Goal: Obtain resource: Download file/media

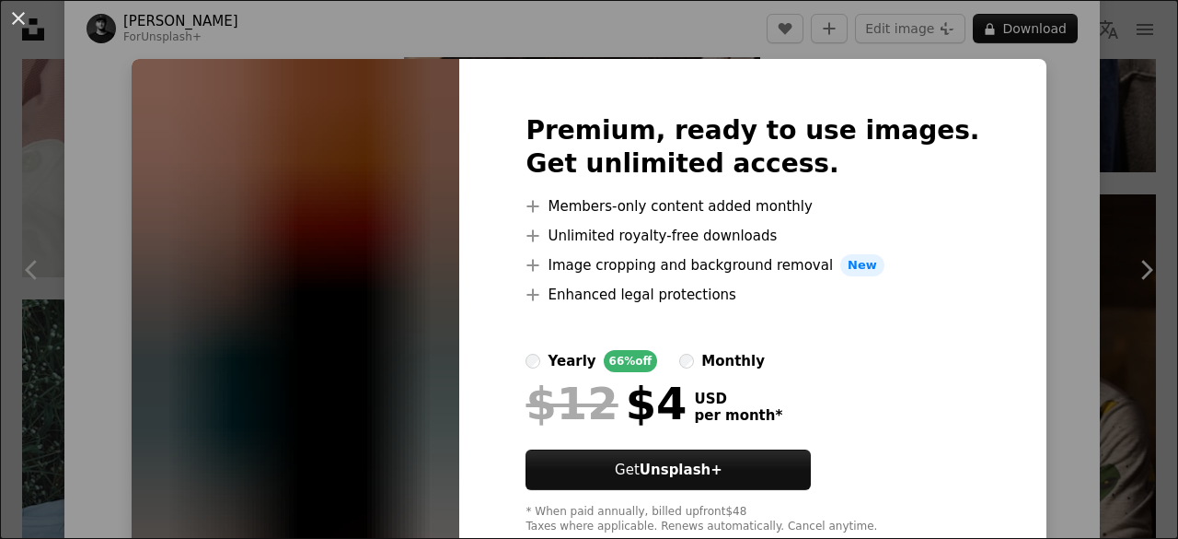
scroll to position [52, 0]
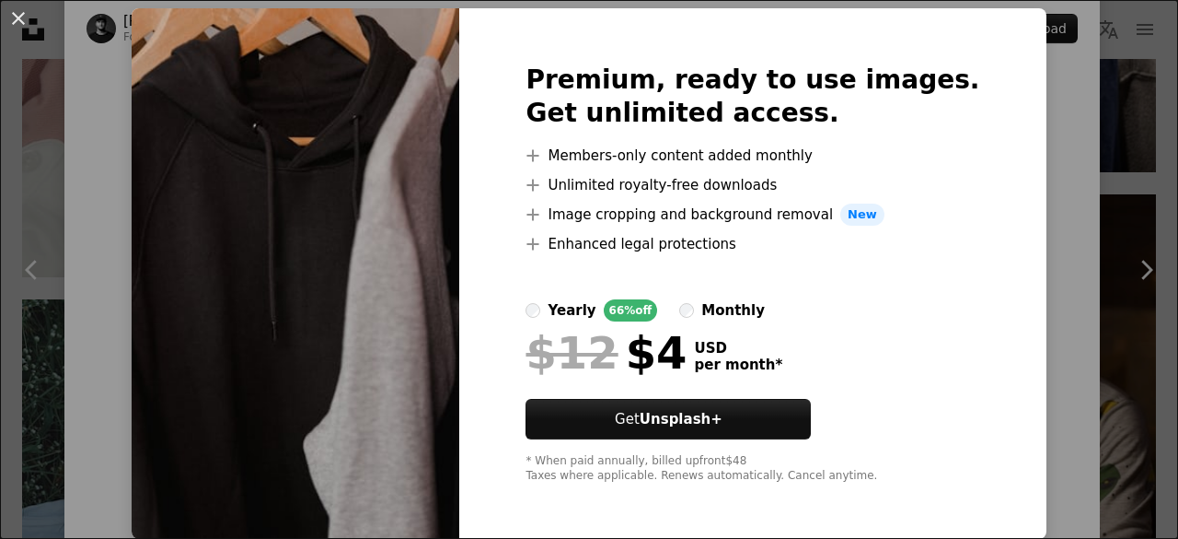
click at [1023, 209] on div "An X shape Premium, ready to use images. Get unlimited access. A plus sign Memb…" at bounding box center [589, 269] width 1178 height 539
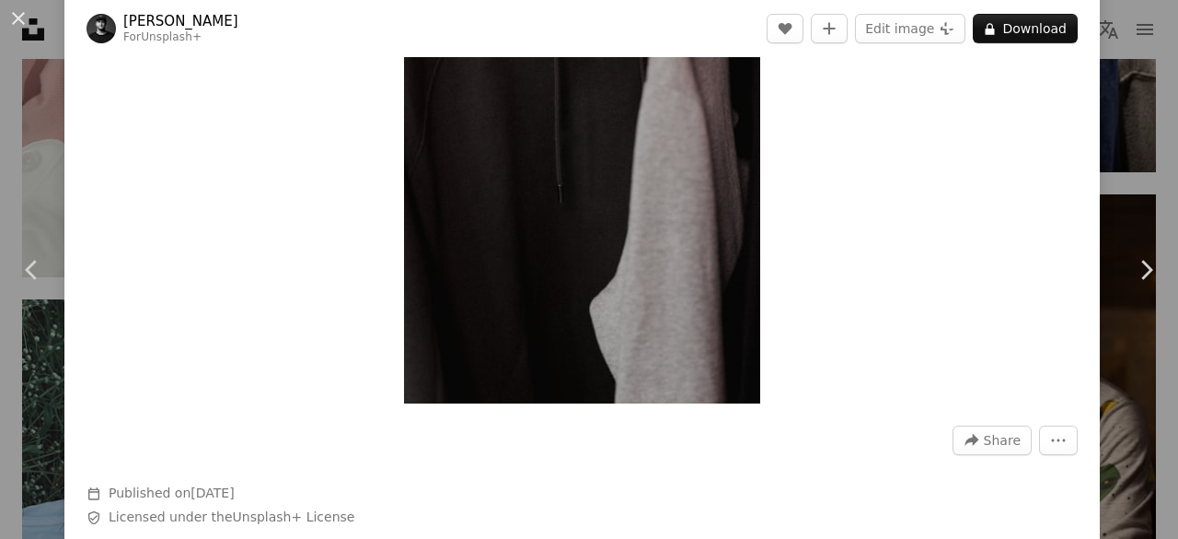
scroll to position [81, 0]
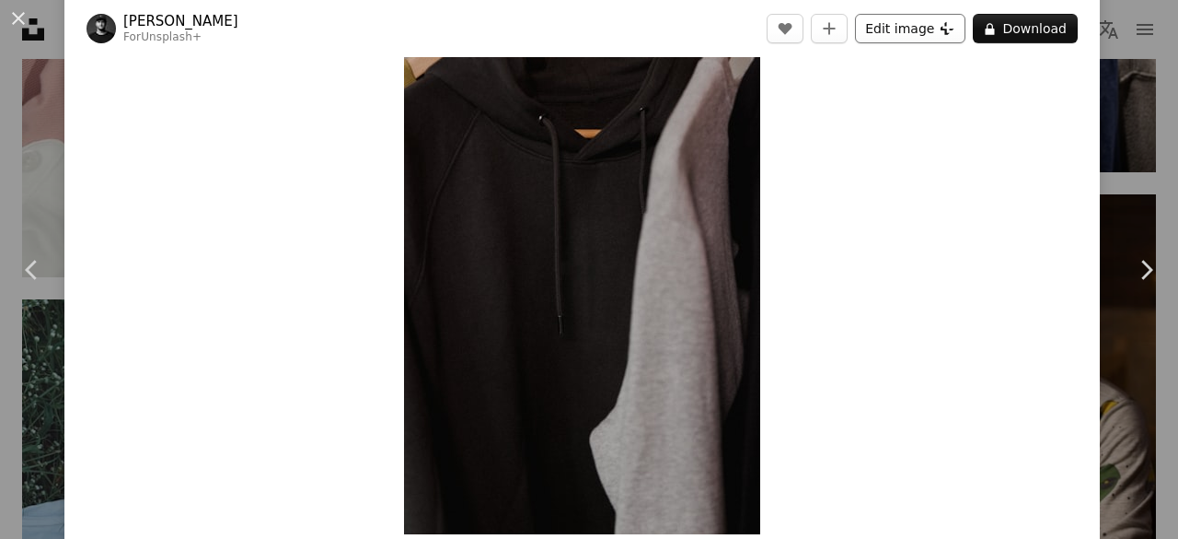
click at [882, 30] on button "Edit image Plus sign for Unsplash+" at bounding box center [910, 28] width 110 height 29
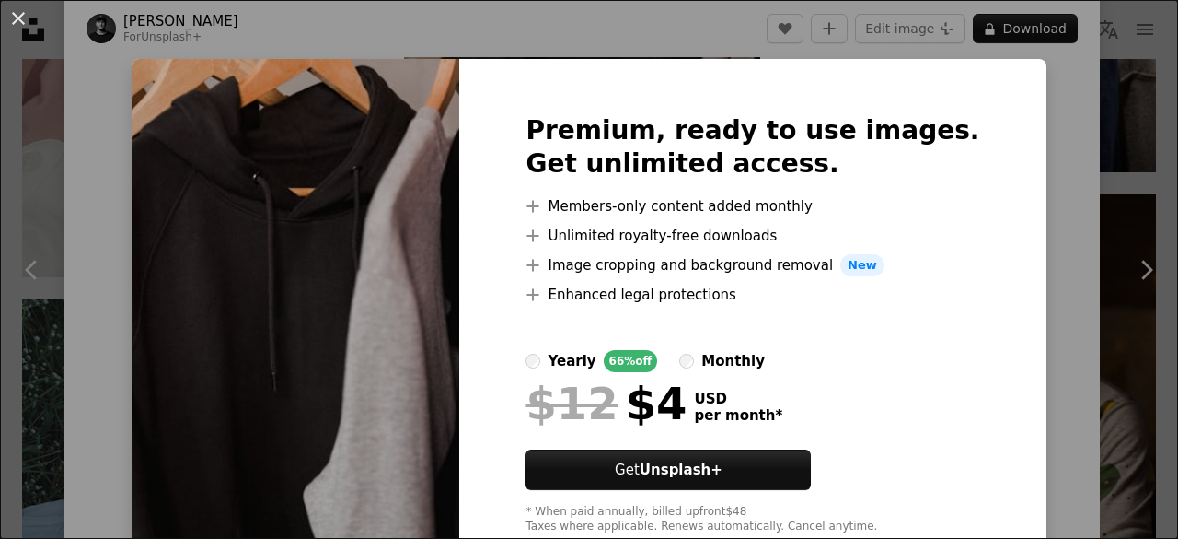
click at [1035, 140] on div "An X shape Premium, ready to use images. Get unlimited access. A plus sign Memb…" at bounding box center [589, 269] width 1178 height 539
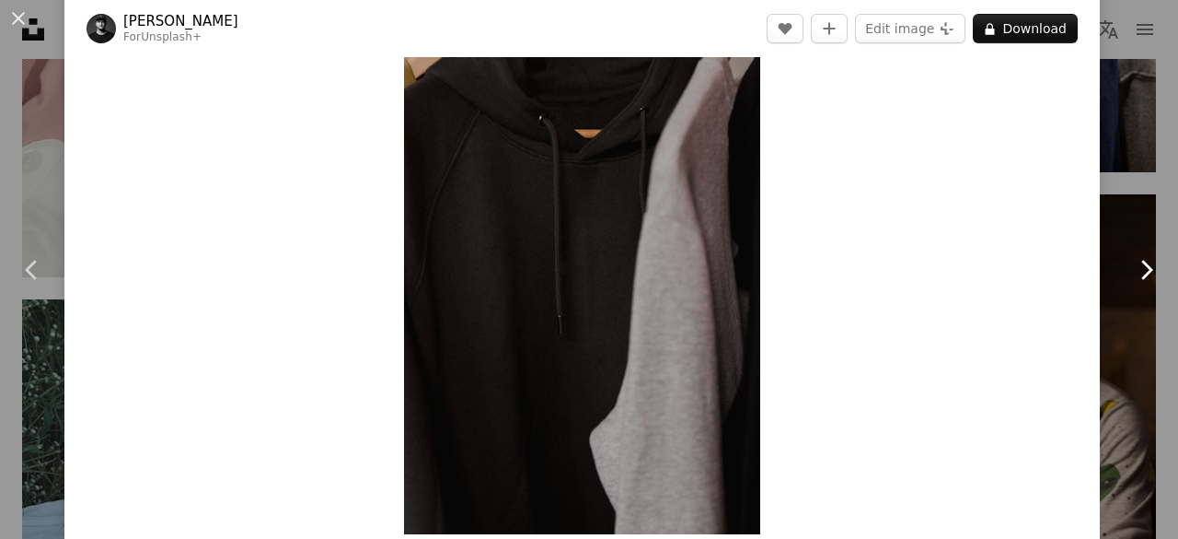
click at [1124, 207] on link "Chevron right" at bounding box center [1146, 269] width 64 height 177
